Goal: Complete application form

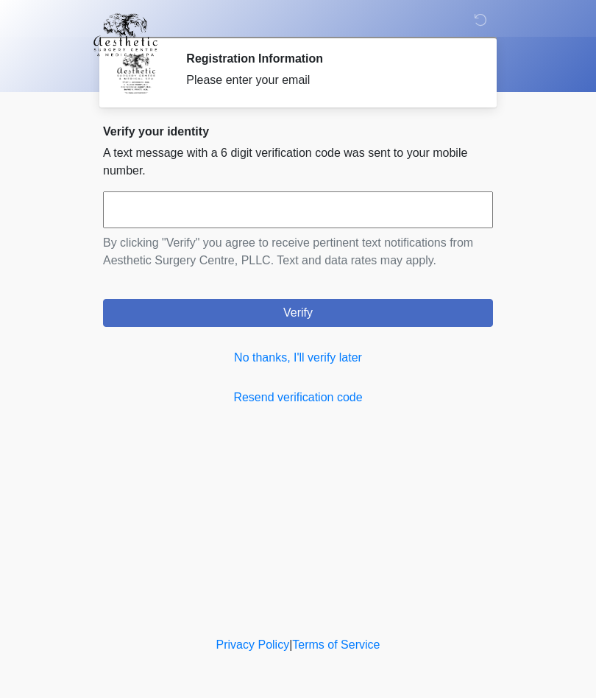
click at [334, 355] on link "No thanks, I'll verify later" at bounding box center [298, 358] width 390 height 18
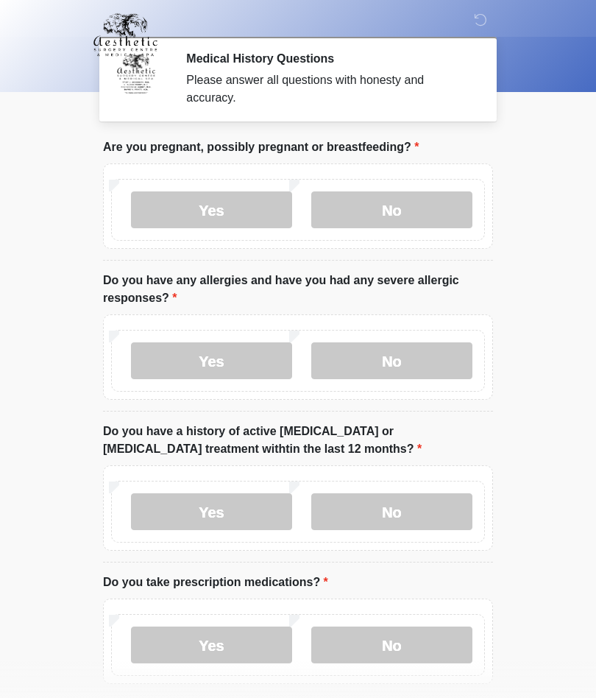
click at [419, 195] on label "No" at bounding box center [391, 209] width 161 height 37
click at [403, 348] on label "No" at bounding box center [391, 360] width 161 height 37
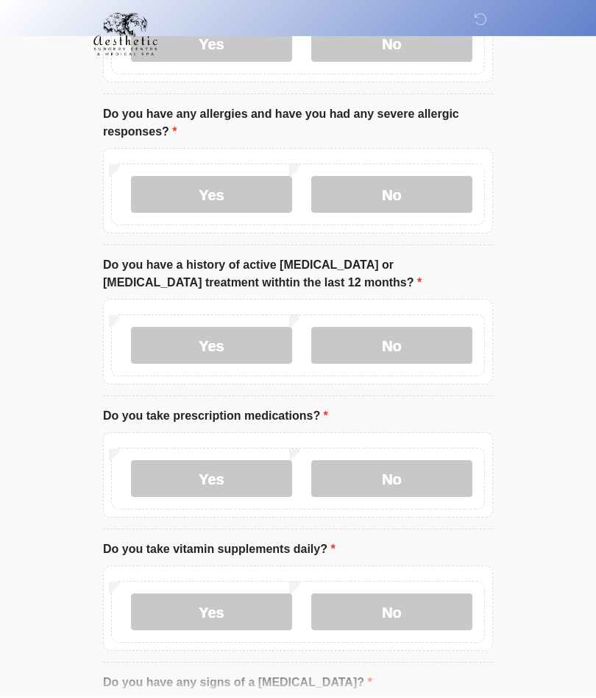
scroll to position [188, 0]
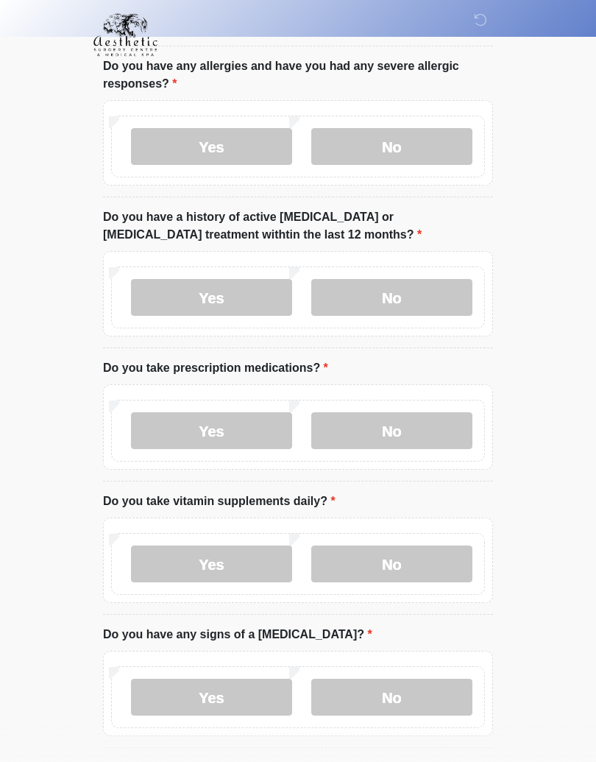
click at [408, 283] on label "No" at bounding box center [391, 297] width 161 height 37
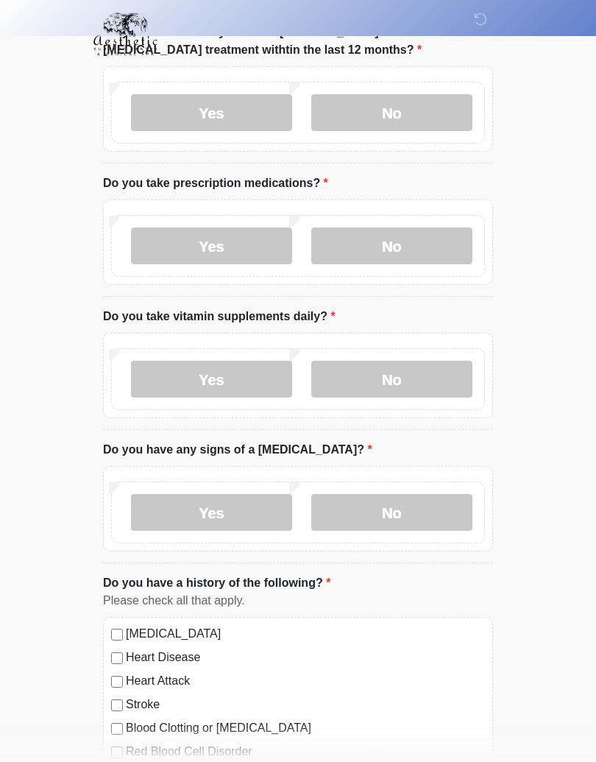
scroll to position [398, 0]
click at [244, 244] on label "Yes" at bounding box center [211, 246] width 161 height 37
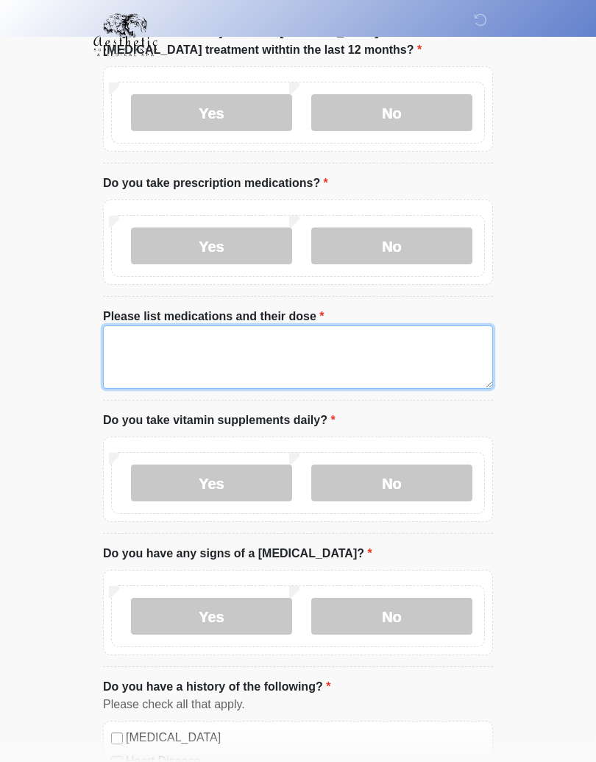
click at [352, 353] on textarea "Please list medications and their dose" at bounding box center [298, 356] width 390 height 63
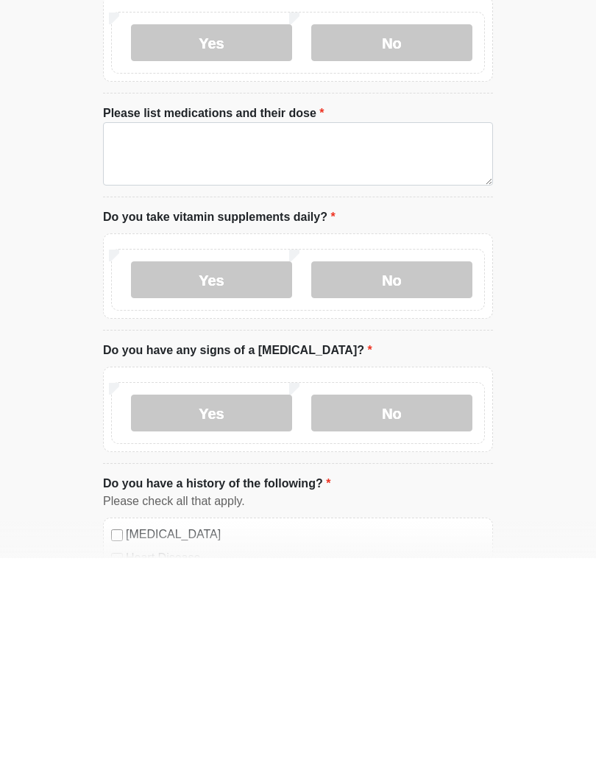
click at [403, 465] on label "No" at bounding box center [391, 483] width 161 height 37
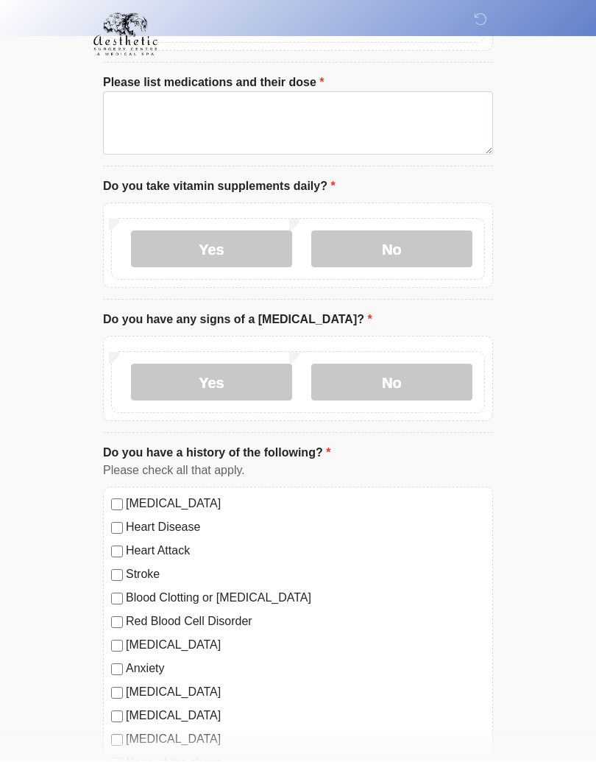
scroll to position [633, 0]
click at [395, 377] on label "No" at bounding box center [391, 382] width 161 height 37
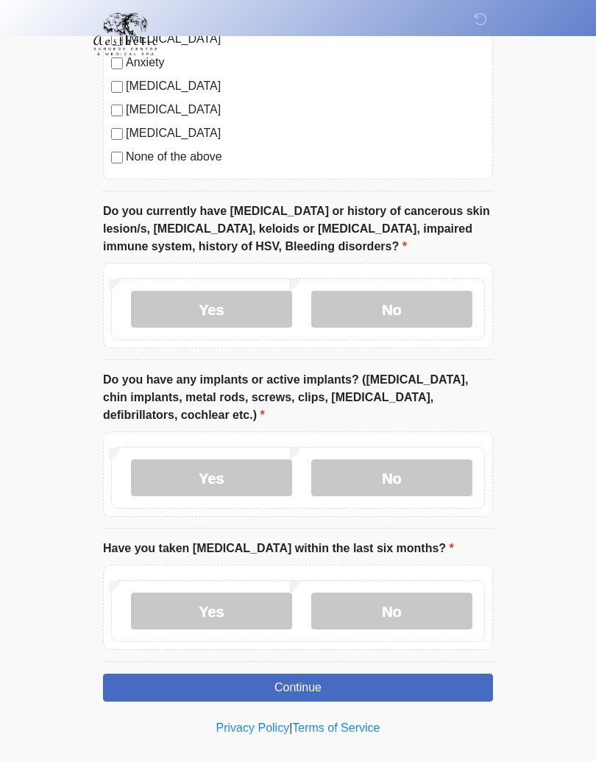
scroll to position [1239, 0]
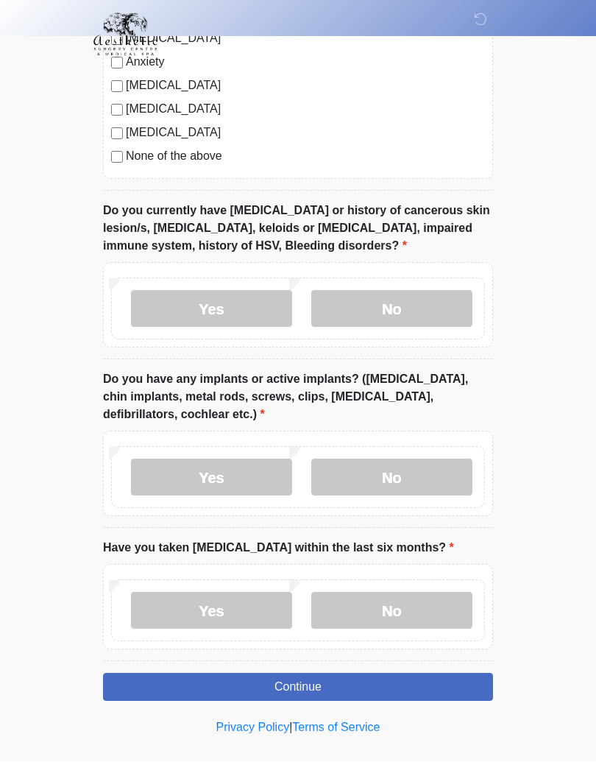
click at [226, 304] on label "Yes" at bounding box center [211, 309] width 161 height 37
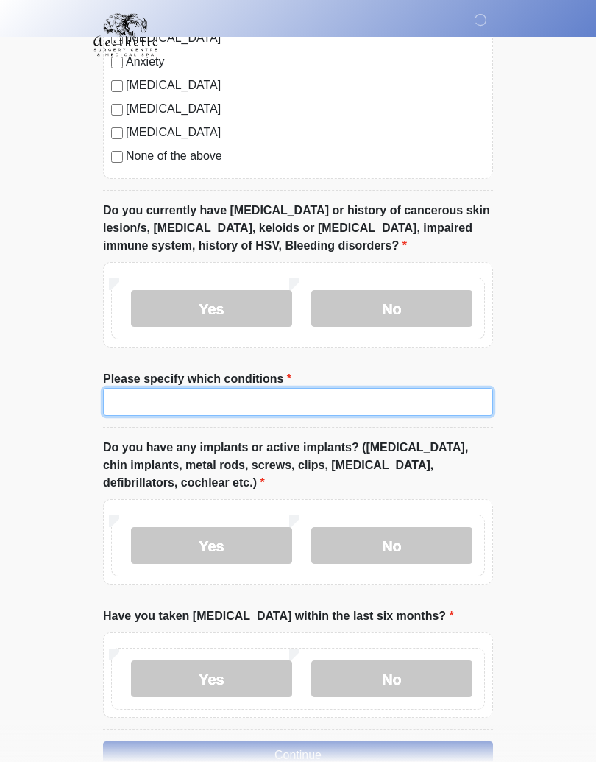
click at [300, 395] on input "Please specify which conditions" at bounding box center [298, 402] width 390 height 28
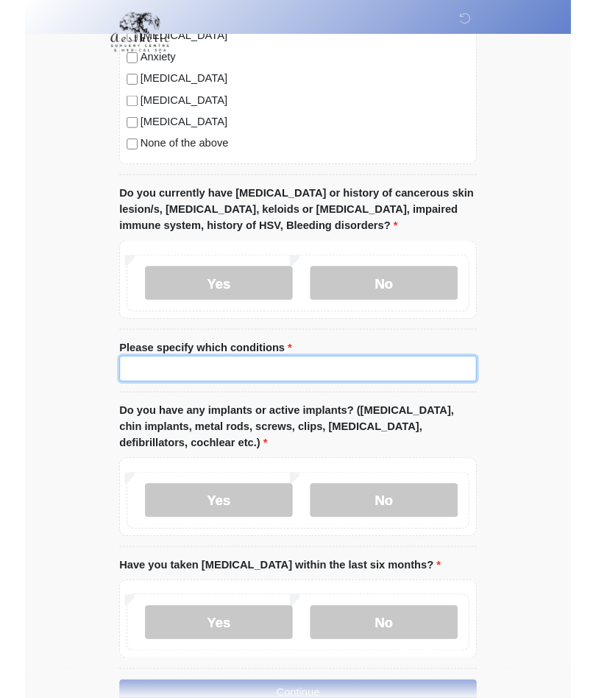
scroll to position [1239, 0]
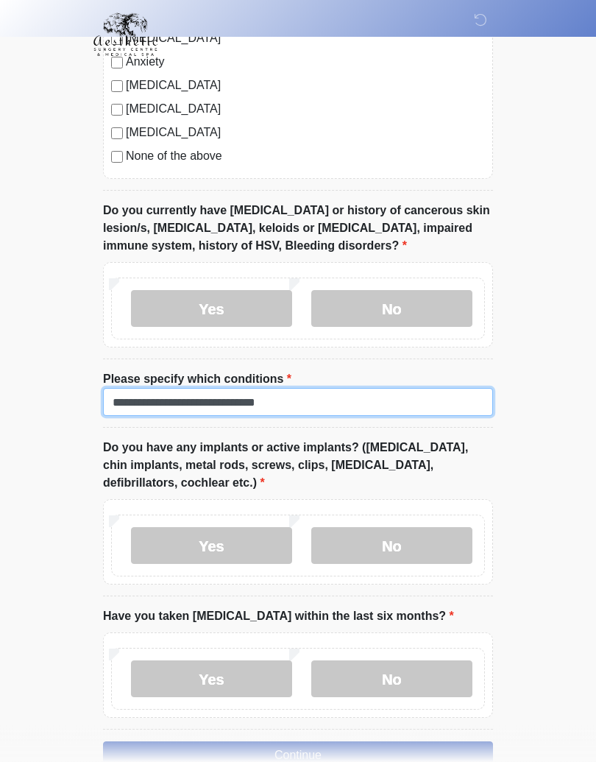
click at [226, 397] on input "**********" at bounding box center [298, 403] width 390 height 28
click at [292, 403] on input "**********" at bounding box center [298, 403] width 390 height 28
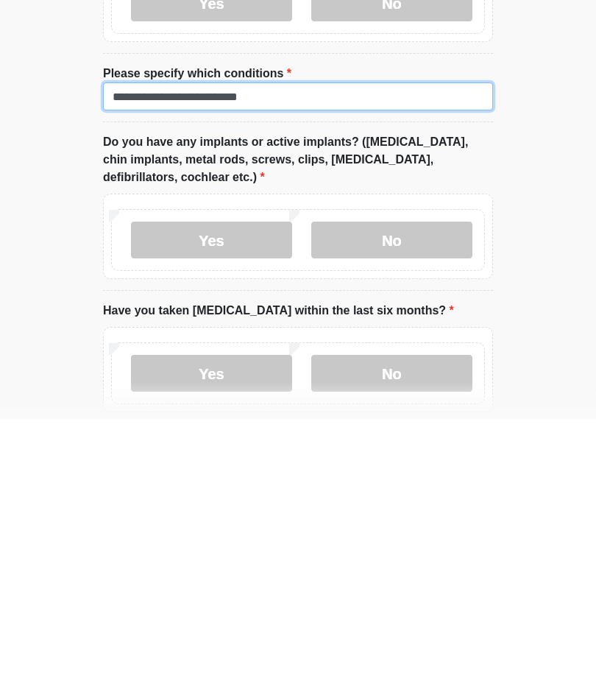
scroll to position [1266, 0]
type input "**********"
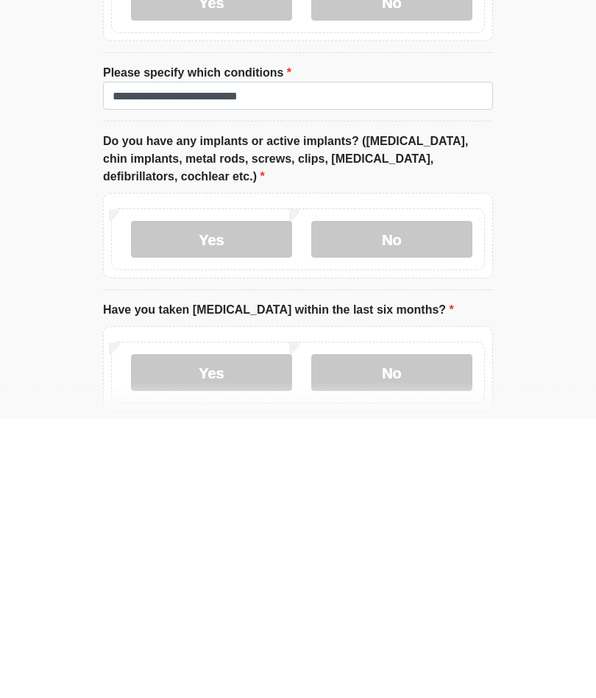
click at [394, 500] on label "No" at bounding box center [391, 518] width 161 height 37
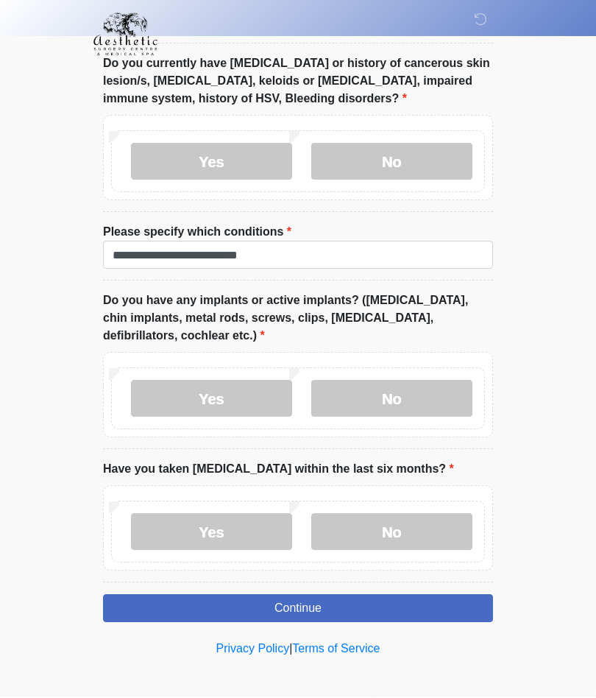
click at [383, 528] on label "No" at bounding box center [391, 532] width 161 height 37
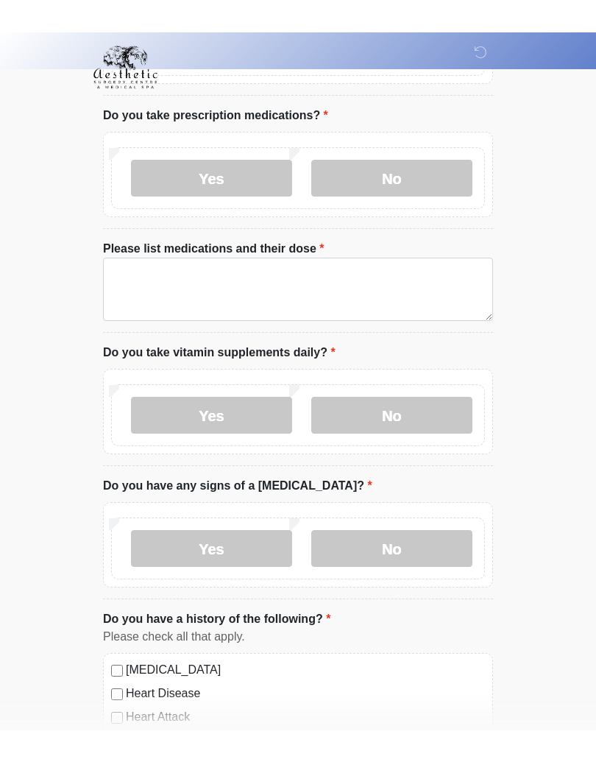
scroll to position [435, 0]
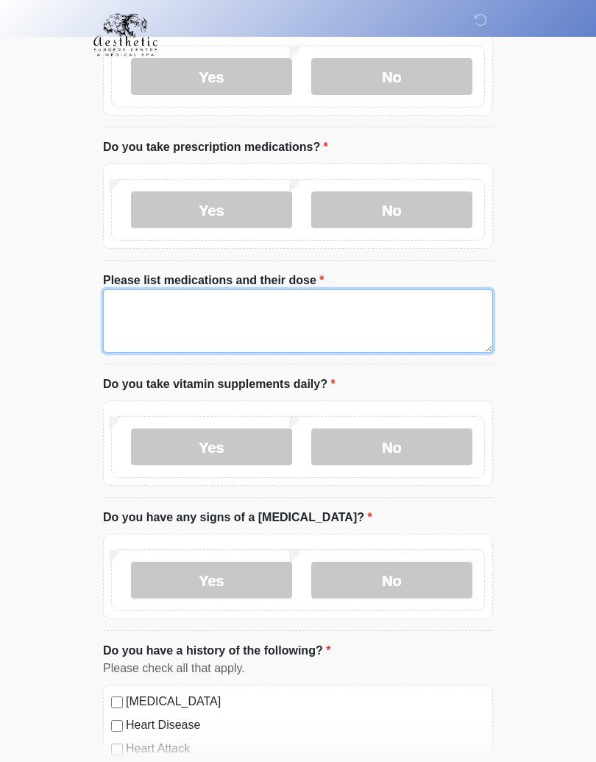
click at [291, 304] on textarea "Please list medications and their dose" at bounding box center [298, 320] width 390 height 63
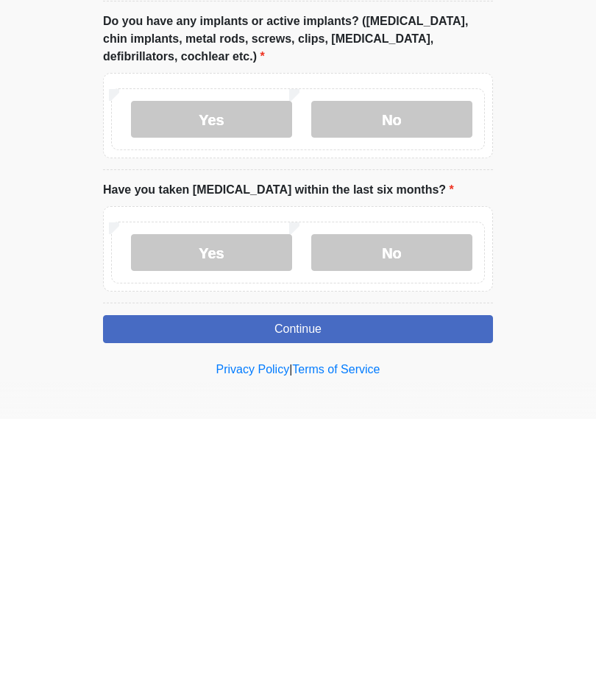
type textarea "*******"
click at [327, 594] on button "Continue" at bounding box center [298, 608] width 390 height 28
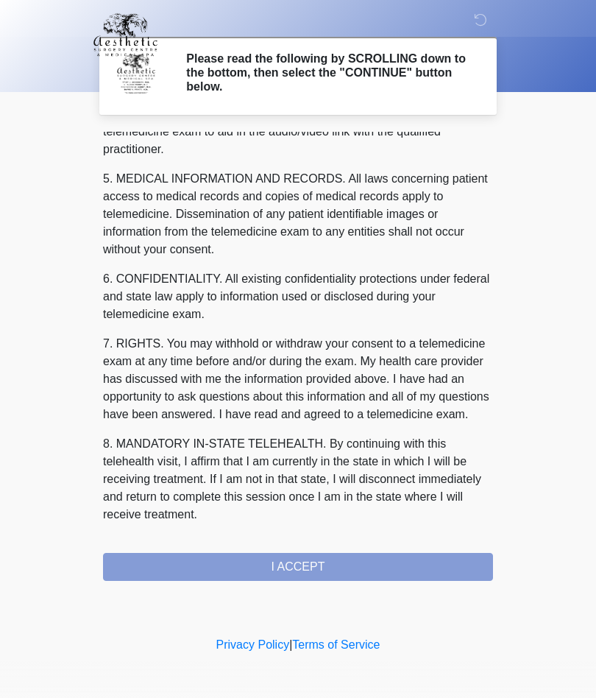
scroll to position [468, 0]
click at [307, 567] on button "I ACCEPT" at bounding box center [298, 567] width 390 height 28
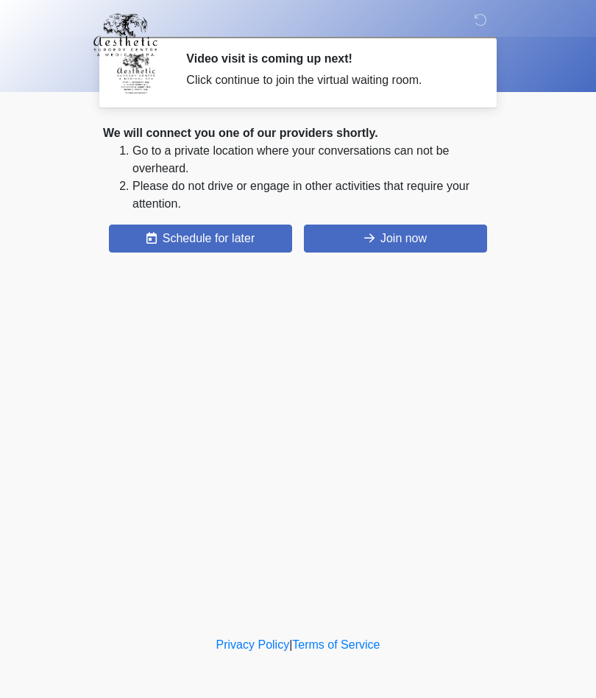
click at [406, 232] on button "Join now" at bounding box center [395, 238] width 183 height 28
